Goal: Use online tool/utility: Use online tool/utility

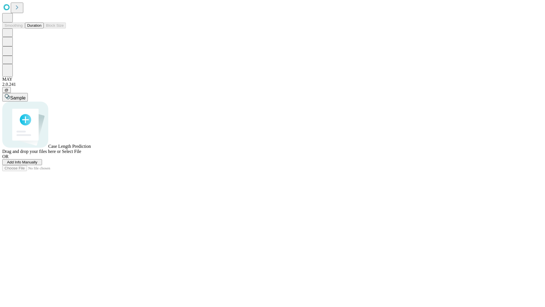
click at [41, 28] on button "Duration" at bounding box center [34, 25] width 19 height 6
click at [37, 164] on span "Add Info Manually" at bounding box center [22, 162] width 30 height 4
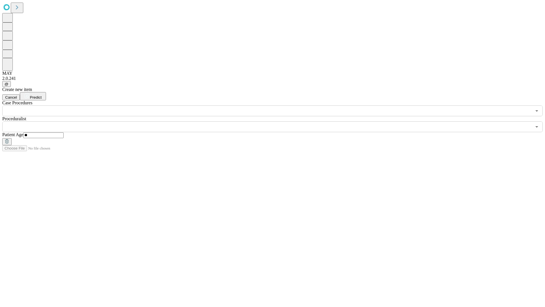
type input "**"
click at [277, 121] on input "text" at bounding box center [267, 126] width 530 height 11
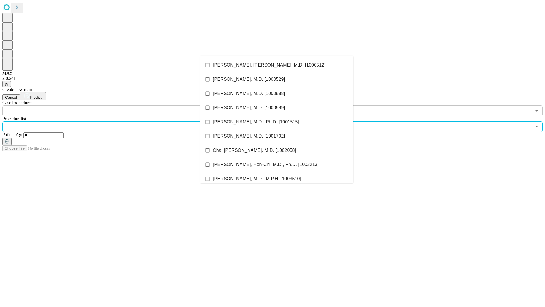
click at [277, 65] on li "[PERSON_NAME], [PERSON_NAME], M.D. [1000512]" at bounding box center [276, 65] width 153 height 14
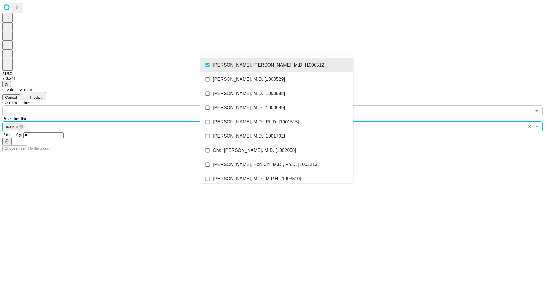
click at [119, 105] on input "text" at bounding box center [267, 110] width 530 height 11
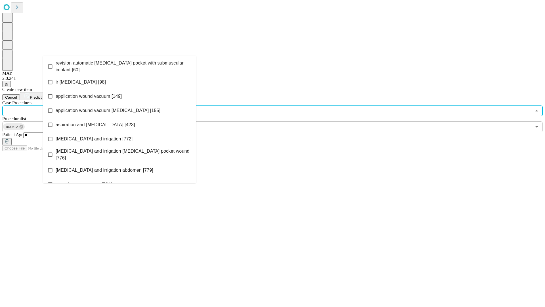
click at [120, 65] on span "revision automatic [MEDICAL_DATA] pocket with submuscular implant [60]" at bounding box center [124, 67] width 136 height 14
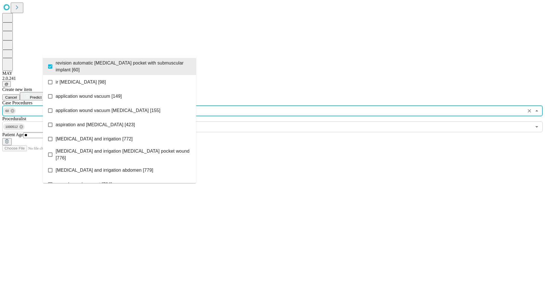
click at [41, 95] on span "Predict" at bounding box center [36, 97] width 12 height 4
